Goal: Information Seeking & Learning: Learn about a topic

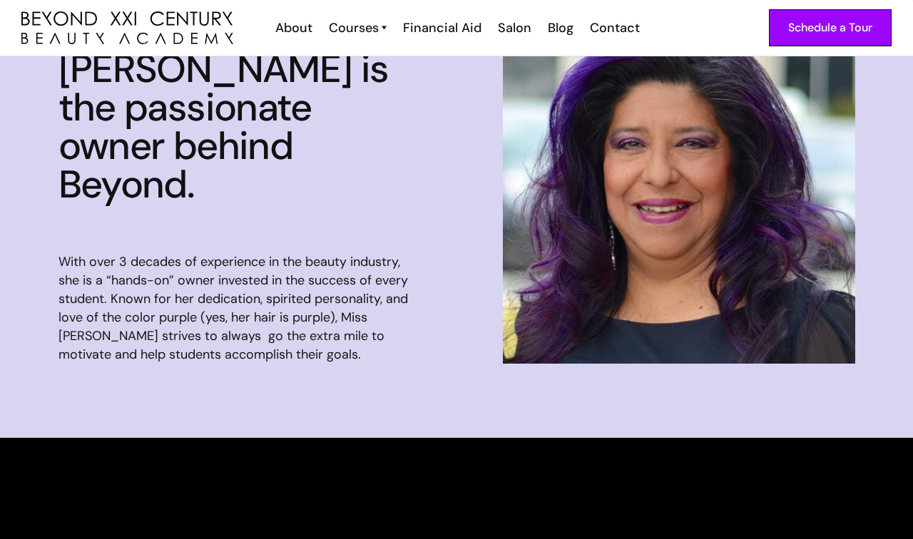
scroll to position [1218, 0]
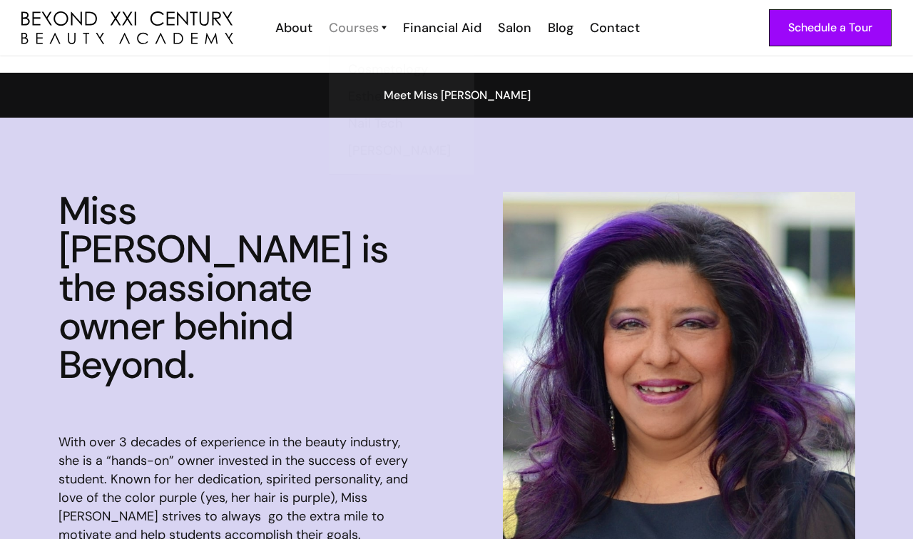
click at [367, 33] on div "Courses" at bounding box center [354, 28] width 50 height 19
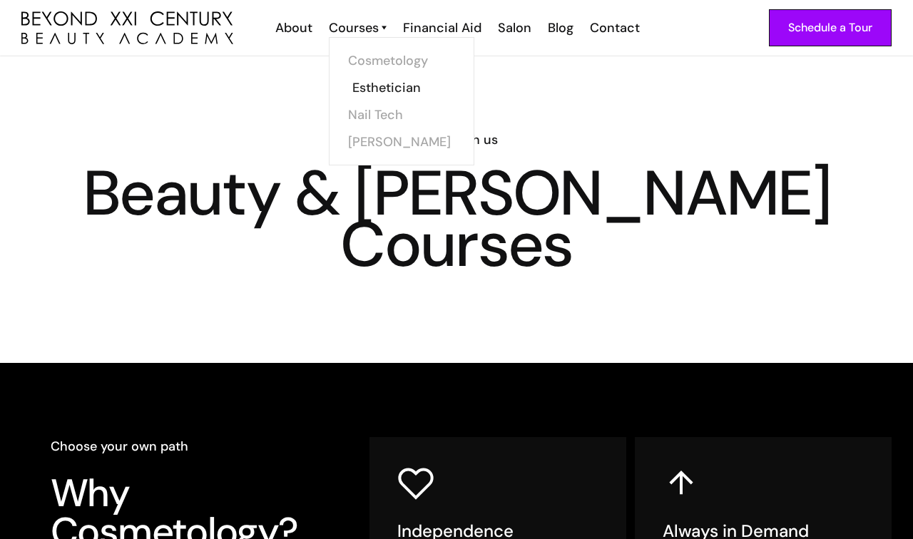
click at [388, 86] on link "Esthetician" at bounding box center [405, 87] width 107 height 27
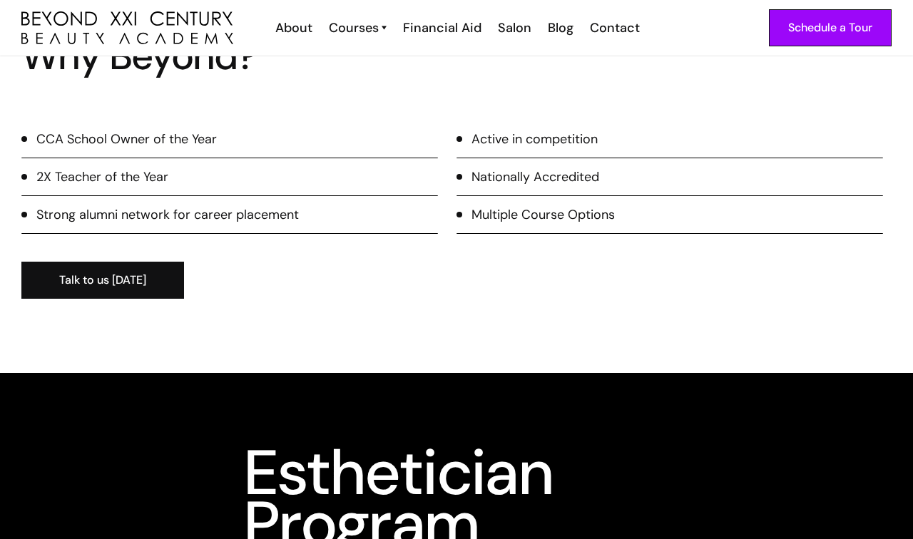
scroll to position [1279, 0]
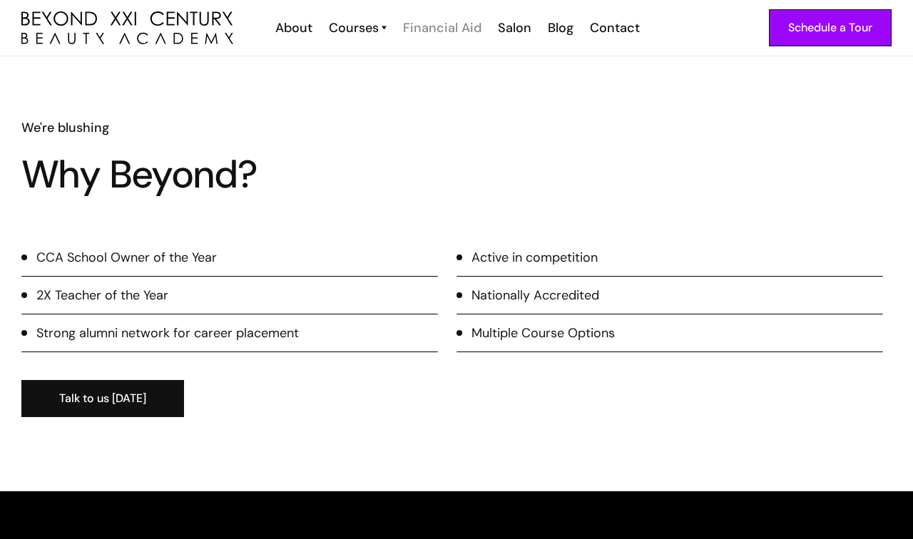
click at [445, 31] on div "Financial Aid" at bounding box center [442, 28] width 78 height 19
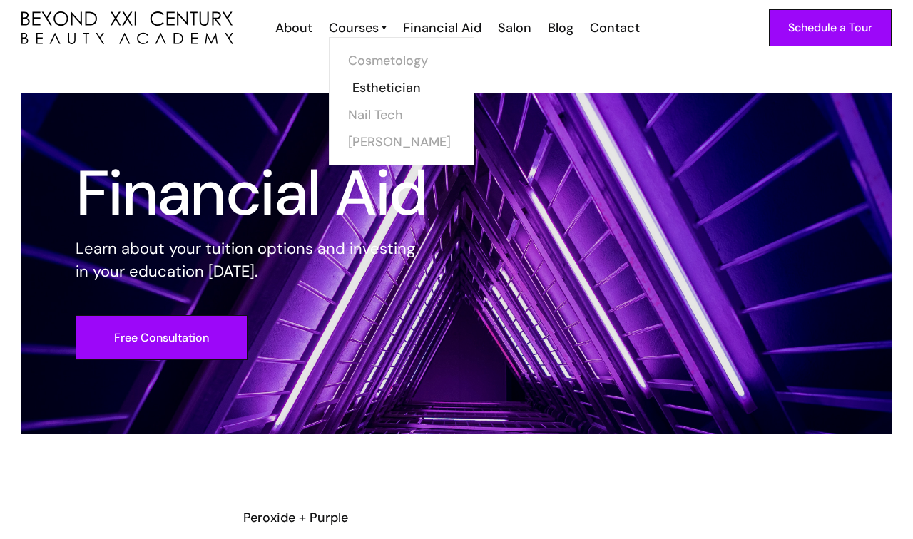
click at [374, 88] on link "Esthetician" at bounding box center [405, 87] width 107 height 27
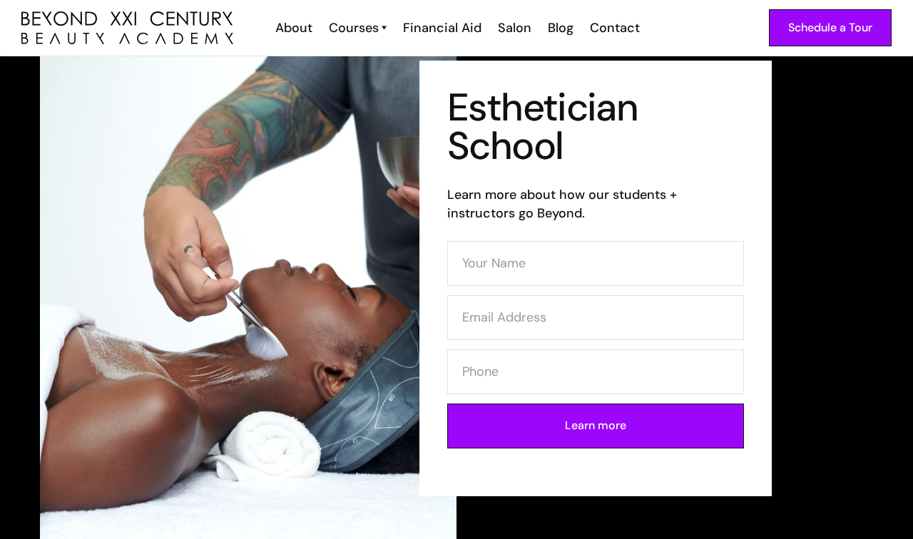
scroll to position [74, 0]
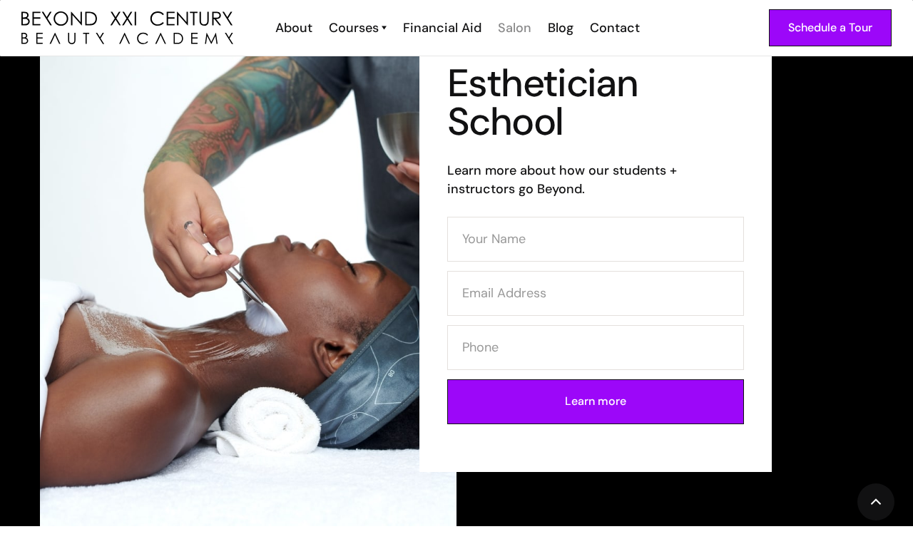
click at [518, 31] on div "Salon" at bounding box center [515, 28] width 34 height 19
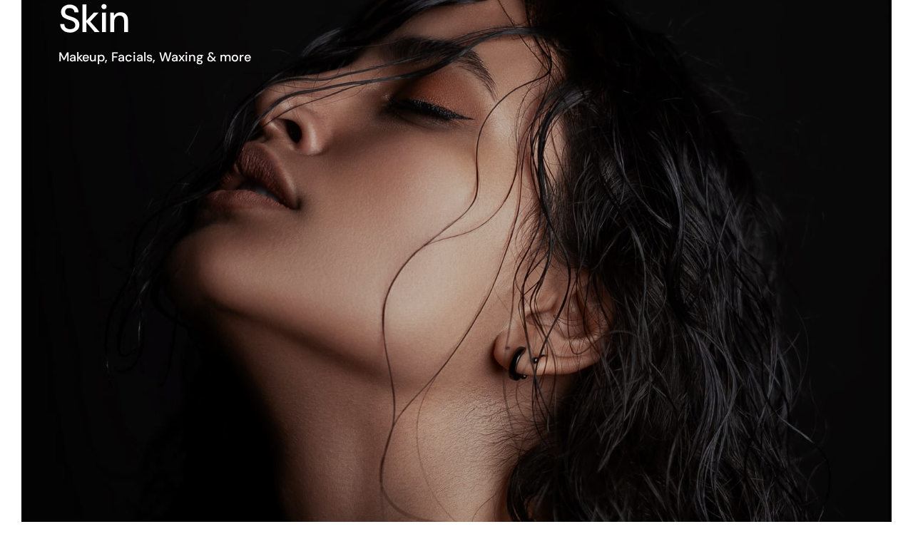
scroll to position [925, 0]
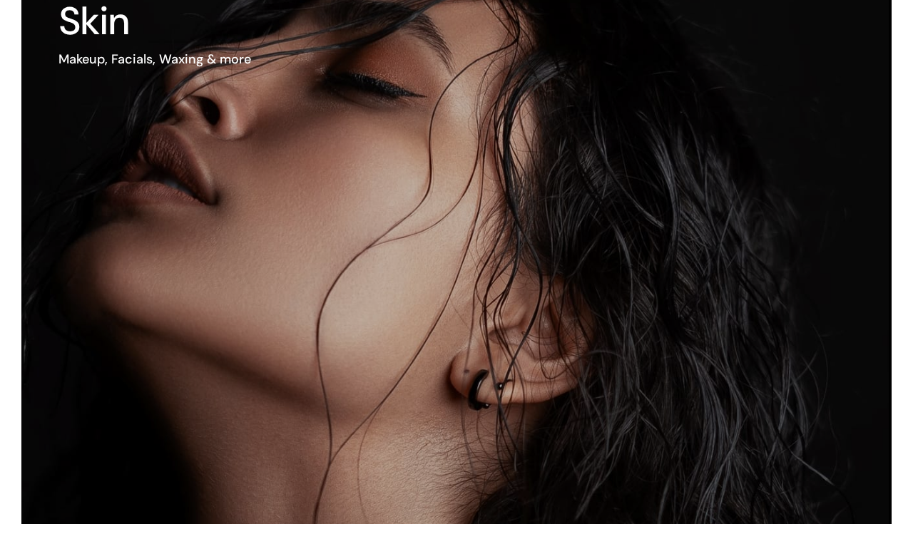
click at [633, 294] on img at bounding box center [403, 244] width 1040 height 671
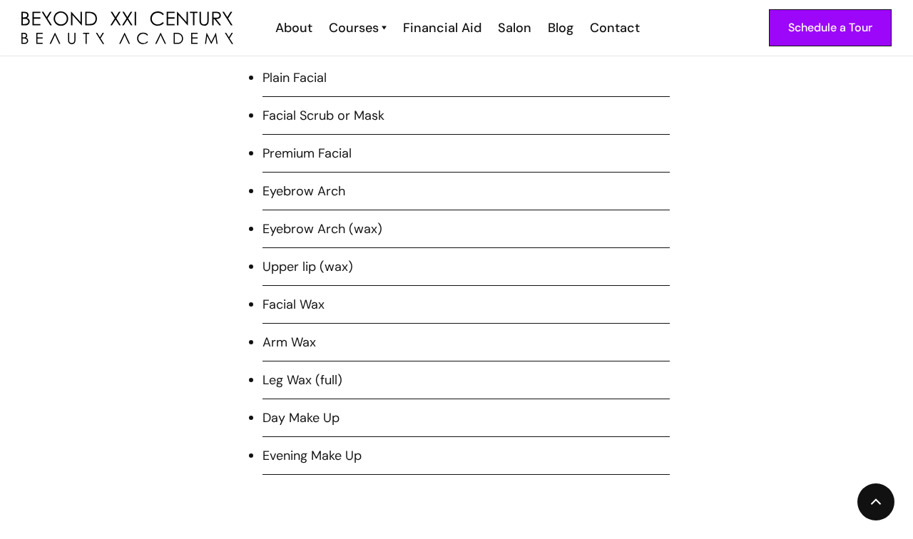
scroll to position [1087, 0]
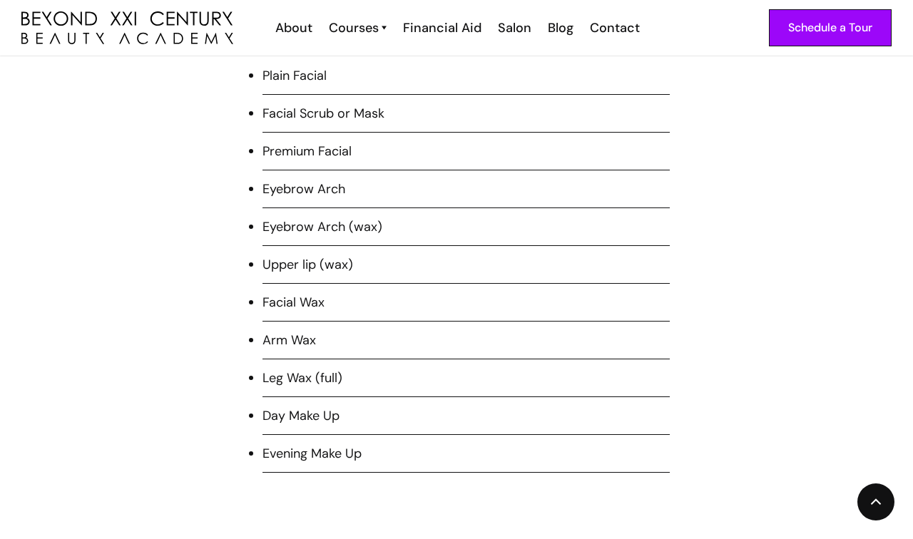
click at [267, 317] on li "Facial Wax" at bounding box center [465, 307] width 407 height 29
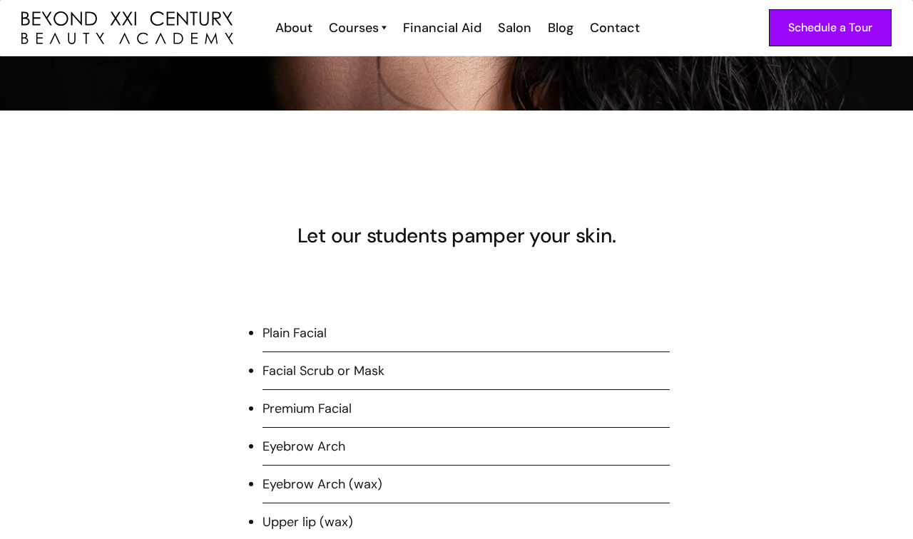
scroll to position [829, 0]
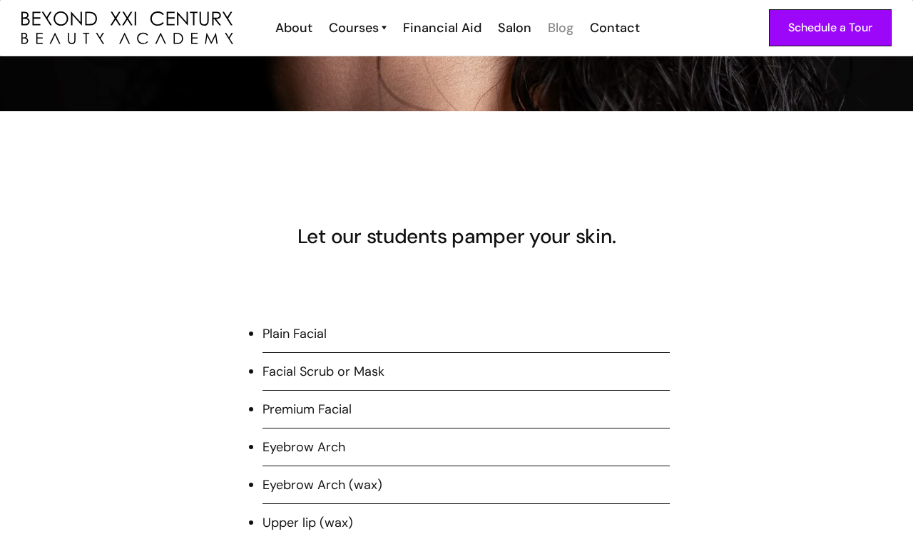
click at [557, 29] on div "Blog" at bounding box center [561, 28] width 26 height 19
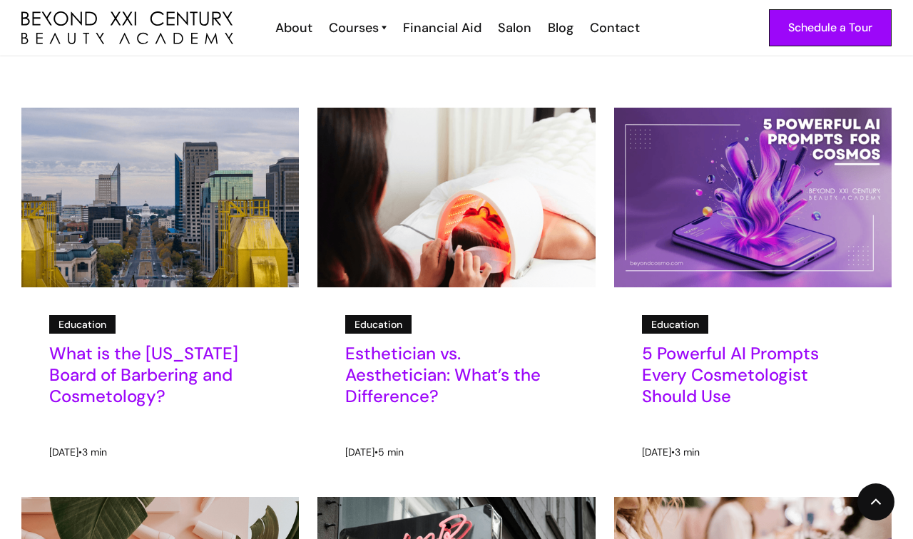
scroll to position [212, 0]
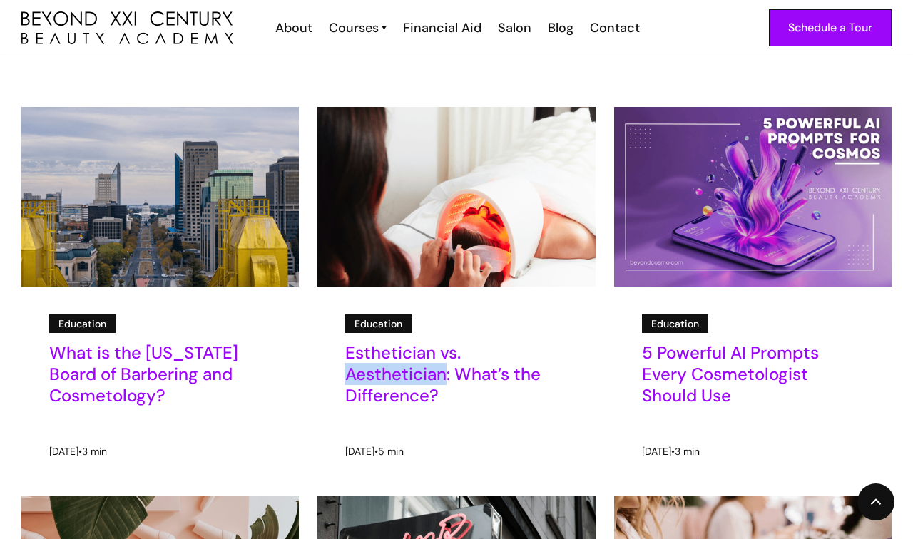
drag, startPoint x: 340, startPoint y: 379, endPoint x: 444, endPoint y: 375, distance: 104.2
click at [444, 375] on div "Education Esthetician vs. Aesthetician: What’s the Difference?" at bounding box center [455, 365] width 277 height 157
click at [411, 372] on h5 "Esthetician vs. Aesthetician: What’s the Difference?" at bounding box center [456, 374] width 222 height 64
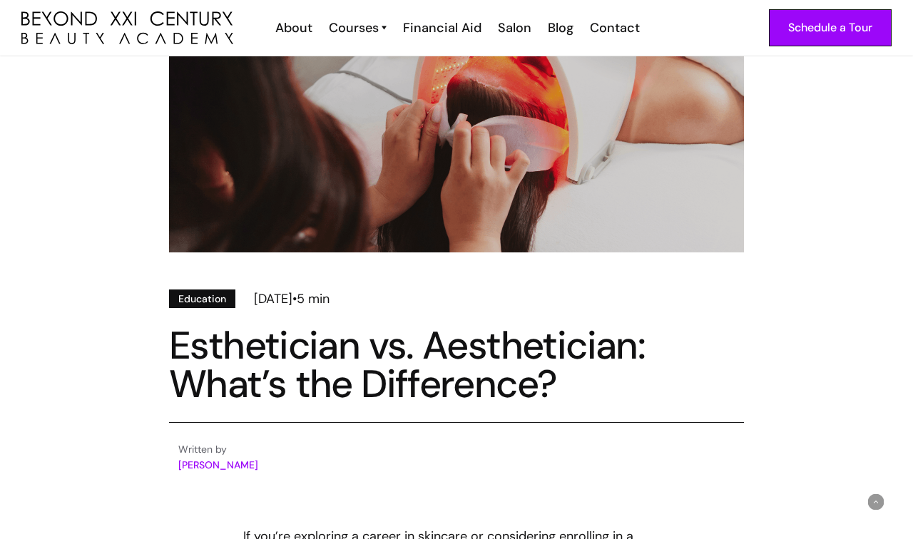
scroll to position [182, 0]
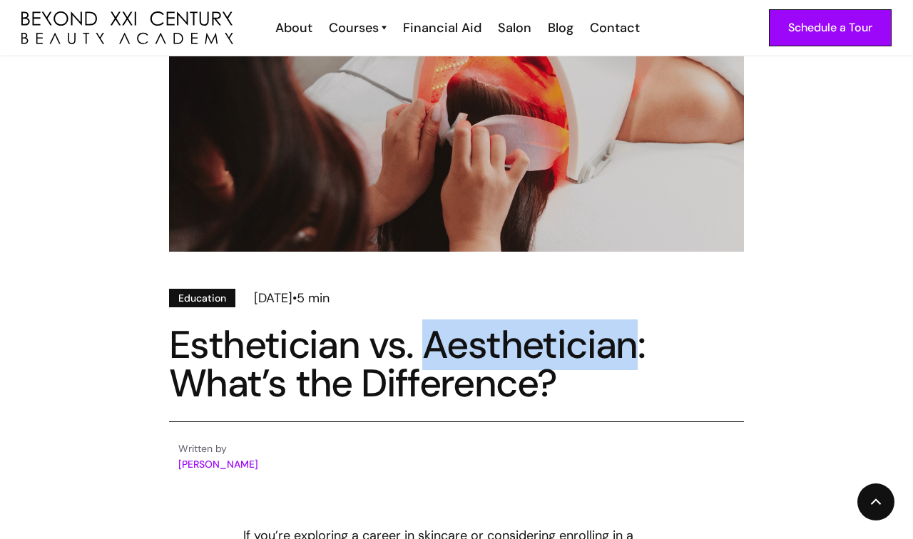
drag, startPoint x: 423, startPoint y: 346, endPoint x: 633, endPoint y: 349, distance: 210.4
click at [633, 349] on h1 "Esthetician vs. Aesthetician: What’s the Difference?" at bounding box center [456, 364] width 575 height 77
click at [569, 334] on h1 "Esthetician vs. Aesthetician: What’s the Difference?" at bounding box center [456, 364] width 575 height 77
drag, startPoint x: 419, startPoint y: 337, endPoint x: 625, endPoint y: 349, distance: 206.5
click at [625, 349] on h1 "Esthetician vs. Aesthetician: What’s the Difference?" at bounding box center [456, 364] width 575 height 77
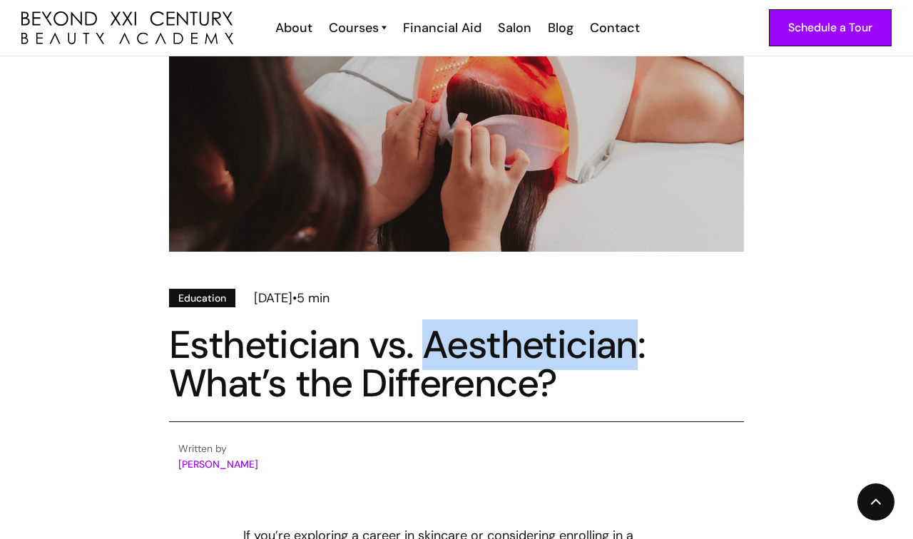
copy h1 "Aesthetician"
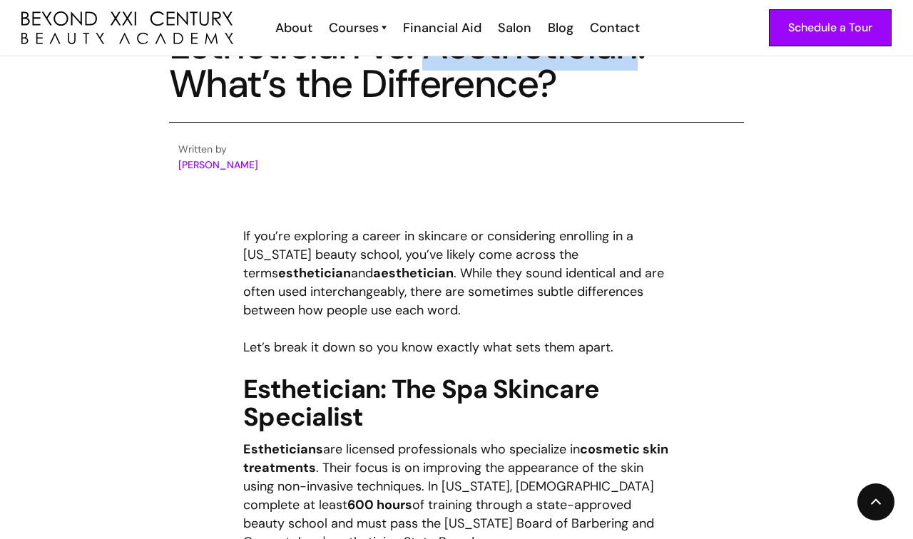
scroll to position [560, 0]
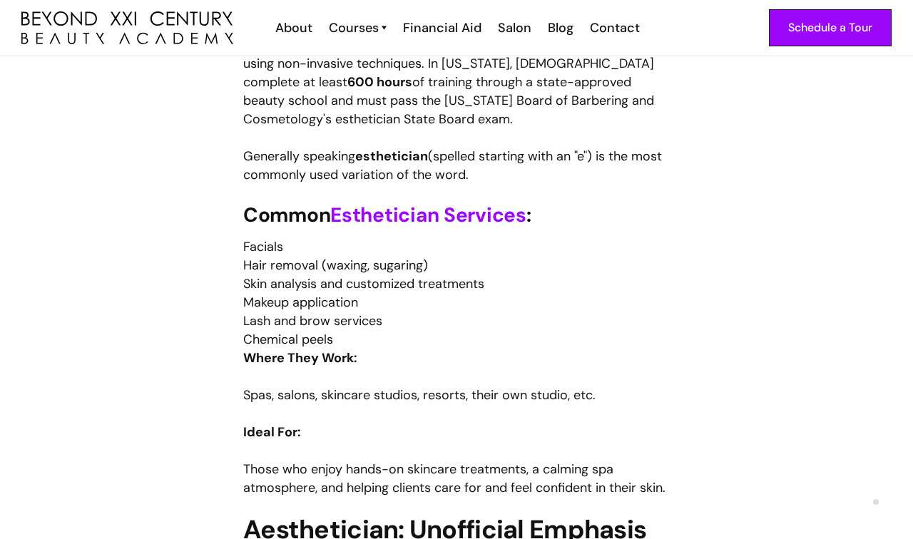
scroll to position [905, 0]
